Goal: Task Accomplishment & Management: Use online tool/utility

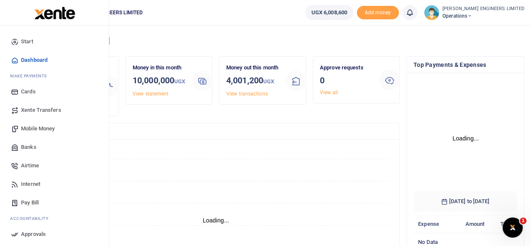
click at [34, 128] on span "Mobile Money" at bounding box center [38, 128] width 34 height 8
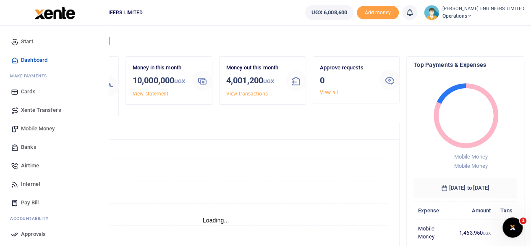
scroll to position [7, 7]
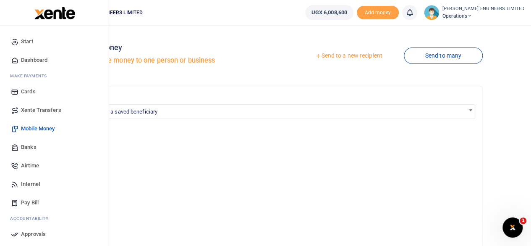
click at [37, 110] on span "Xente Transfers" at bounding box center [41, 110] width 40 height 8
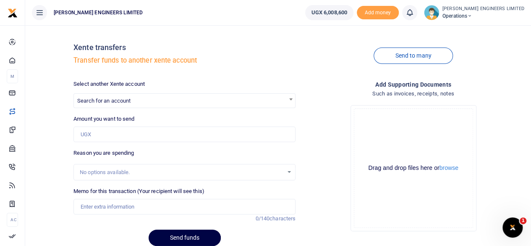
click at [94, 100] on span "Search for an account" at bounding box center [103, 100] width 53 height 6
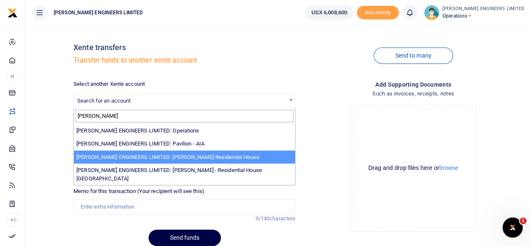
type input "spencer"
select select "4050"
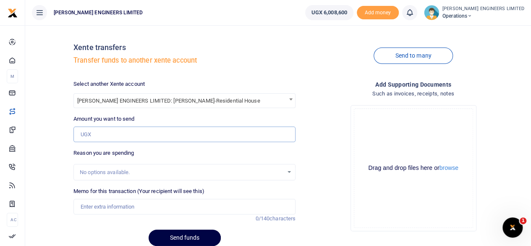
click at [94, 132] on input "Amount you want to send" at bounding box center [184, 134] width 222 height 16
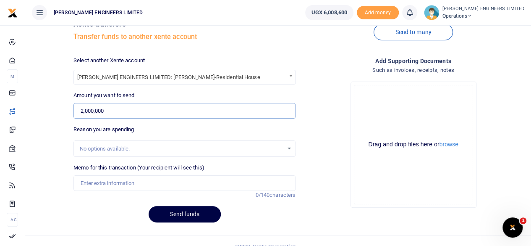
scroll to position [34, 0]
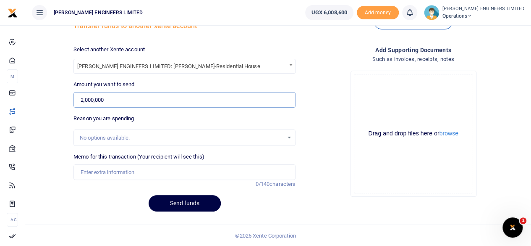
type input "2,000,000"
click at [96, 175] on input "Memo for this transaction (Your recipient will see this)" at bounding box center [184, 172] width 222 height 16
type input "Expenses"
click at [200, 202] on button "Send funds" at bounding box center [185, 203] width 72 height 16
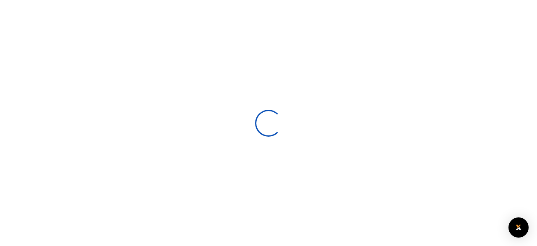
select select
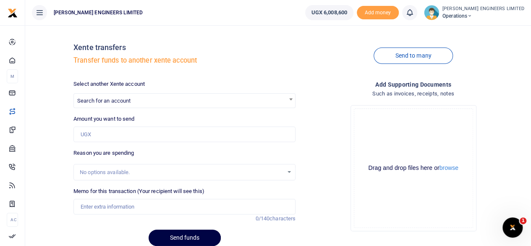
click at [414, 16] on icon at bounding box center [410, 12] width 8 height 9
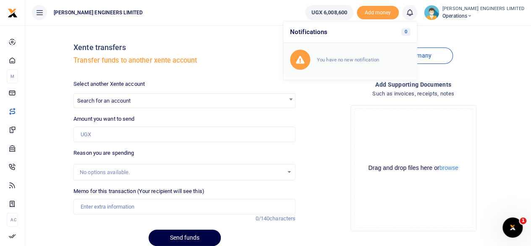
click at [361, 60] on small "You have no new notification" at bounding box center [348, 60] width 62 height 6
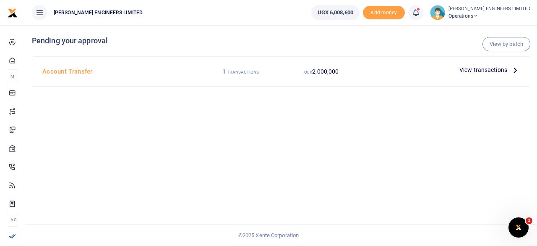
click at [467, 71] on span "View transactions" at bounding box center [484, 69] width 48 height 9
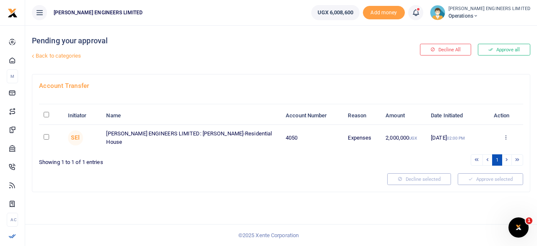
click at [44, 136] on input "checkbox" at bounding box center [46, 136] width 5 height 5
checkbox input "true"
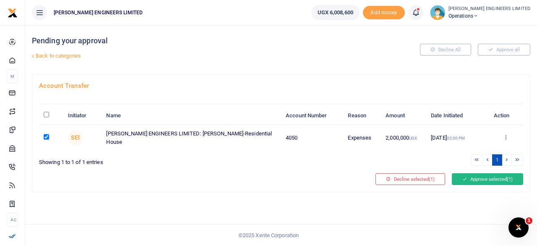
click at [480, 178] on button "Approve selected (1)" at bounding box center [487, 179] width 71 height 12
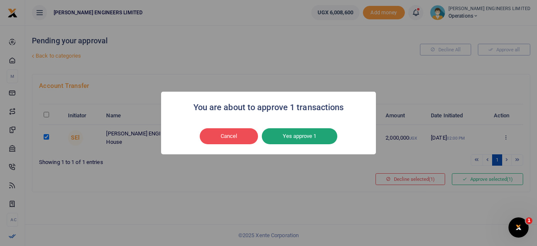
click at [306, 134] on button "Yes approve 1" at bounding box center [300, 136] width 76 height 16
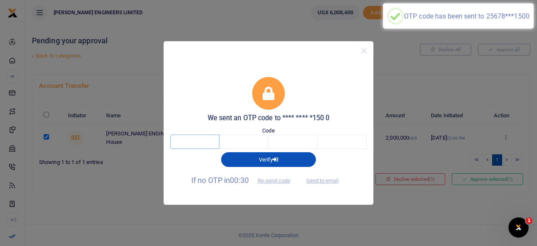
click at [201, 141] on input "text" at bounding box center [194, 141] width 49 height 14
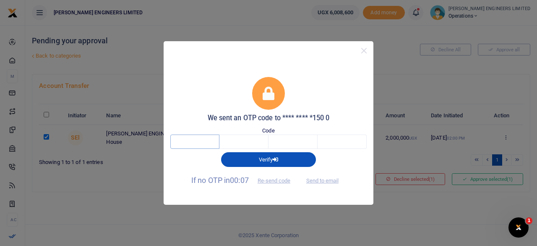
click at [194, 142] on input "text" at bounding box center [194, 141] width 49 height 14
click at [318, 180] on button "Send to email" at bounding box center [322, 180] width 47 height 14
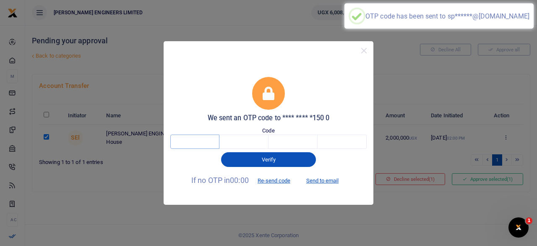
click at [199, 141] on input "text" at bounding box center [194, 141] width 49 height 14
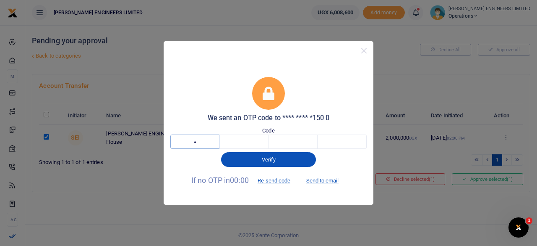
type input "8"
type input "1"
type input "9"
type input "7"
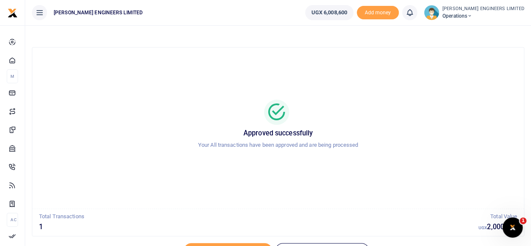
click at [472, 16] on icon at bounding box center [469, 16] width 5 height 6
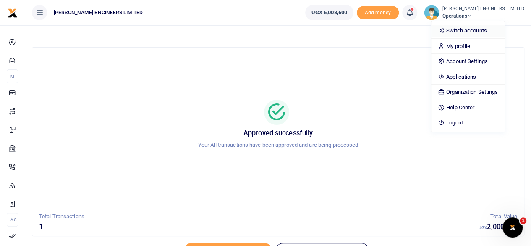
click at [486, 31] on link "Switch accounts" at bounding box center [467, 31] width 73 height 12
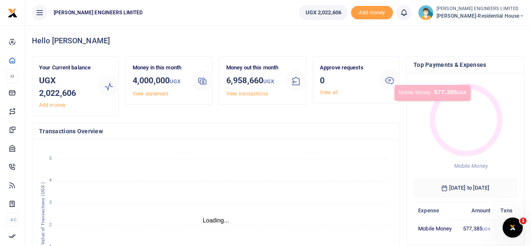
scroll to position [7, 7]
